Goal: Task Accomplishment & Management: Manage account settings

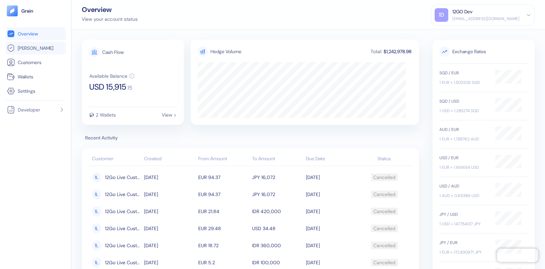
click at [20, 48] on span "[PERSON_NAME]" at bounding box center [36, 48] width 36 height 7
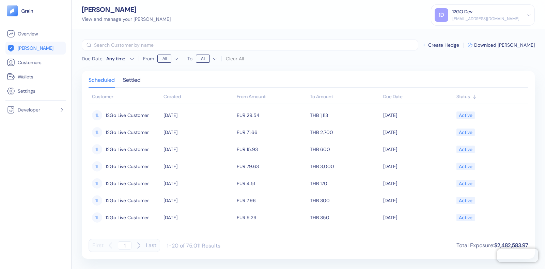
click at [491, 13] on div "12GO Dev" at bounding box center [485, 11] width 67 height 7
click at [449, 36] on div "Sign Out" at bounding box center [453, 33] width 19 height 7
click at [450, 30] on div "Sign Out" at bounding box center [453, 33] width 19 height 7
click at [445, 36] on div "Sign Out" at bounding box center [453, 33] width 19 height 7
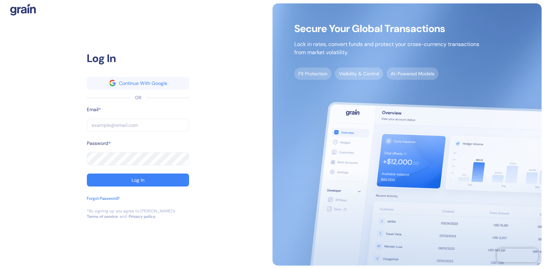
click at [126, 125] on input "text" at bounding box center [138, 125] width 102 height 13
type input "dev+travelier@grainfinance.co"
